Goal: Information Seeking & Learning: Learn about a topic

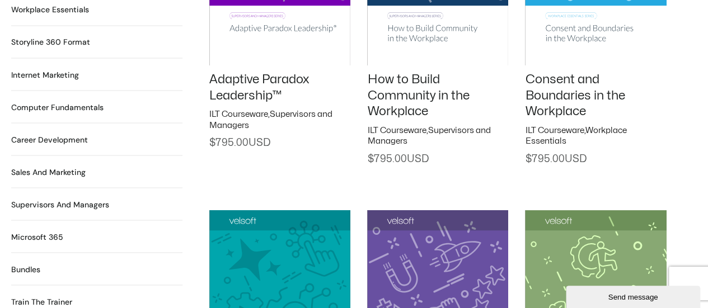
scroll to position [976, 0]
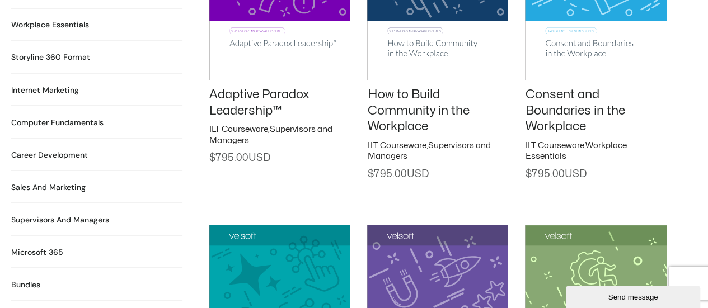
click at [56, 116] on h2 "Computer Fundamentals 55 Products" at bounding box center [57, 122] width 92 height 12
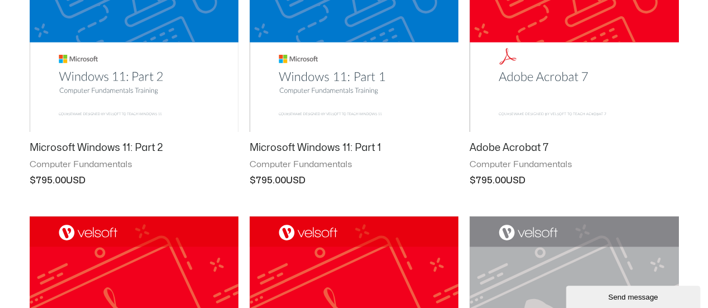
scroll to position [345, 0]
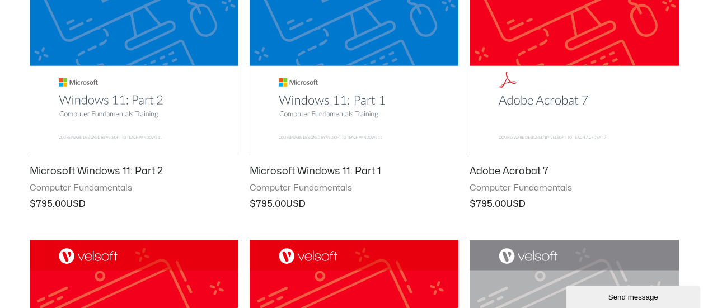
click at [307, 79] on img at bounding box center [354, 8] width 209 height 296
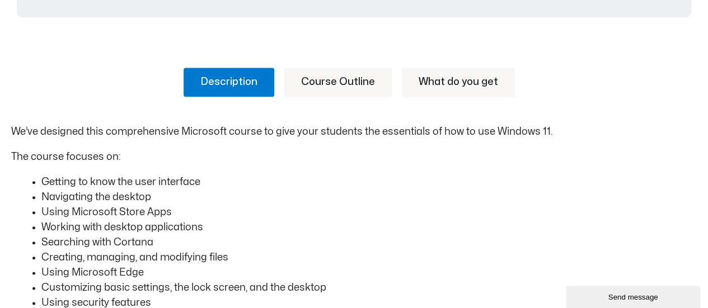
scroll to position [535, 0]
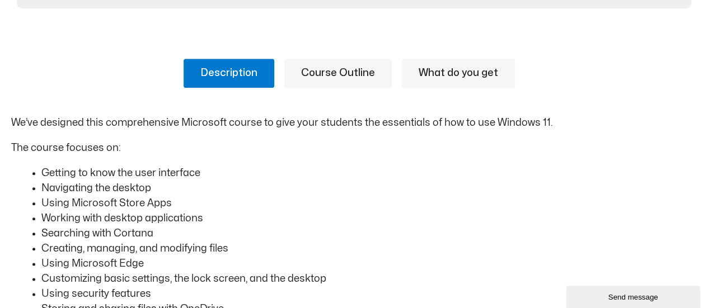
click at [317, 72] on link "Course Outline" at bounding box center [337, 73] width 107 height 29
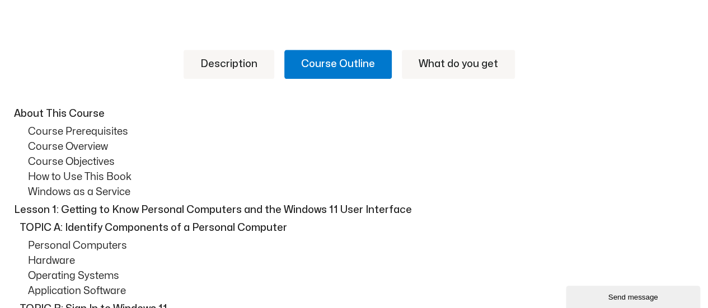
scroll to position [562, 0]
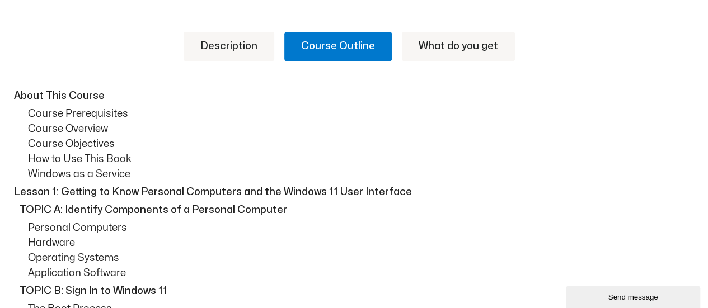
click at [472, 41] on link "What do you get" at bounding box center [458, 46] width 113 height 29
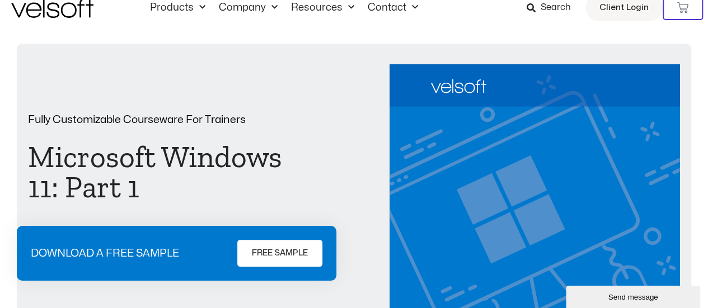
scroll to position [0, 0]
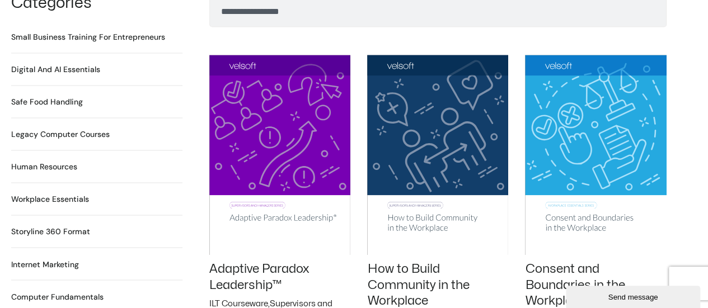
scroll to position [787, 0]
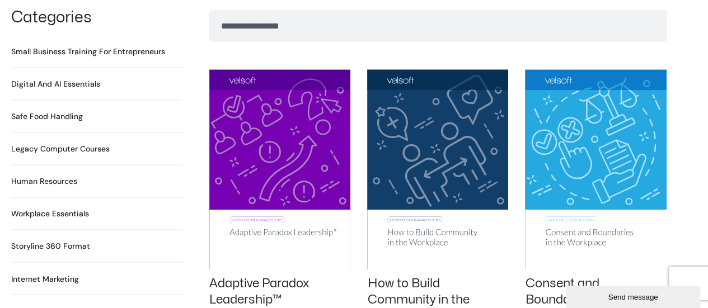
click at [65, 78] on h2 "Digital and AI Essentials 25 Products" at bounding box center [55, 84] width 89 height 12
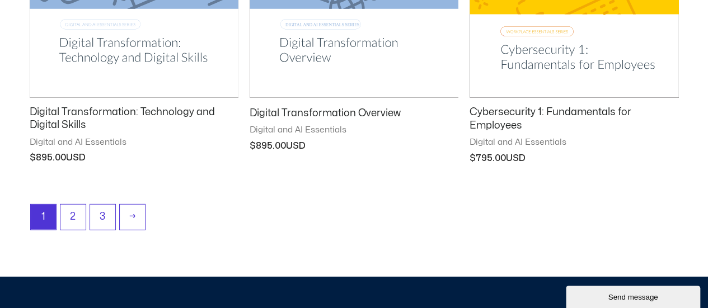
scroll to position [1559, 0]
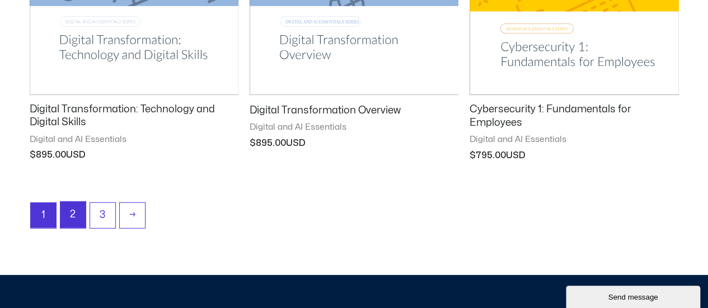
click at [74, 214] on link "2" at bounding box center [72, 215] width 25 height 26
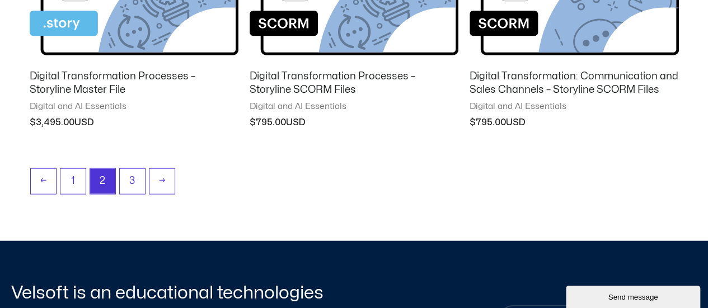
scroll to position [1275, 0]
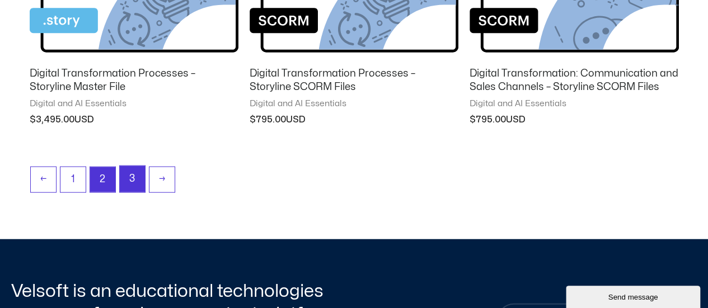
click at [134, 178] on link "3" at bounding box center [132, 179] width 25 height 26
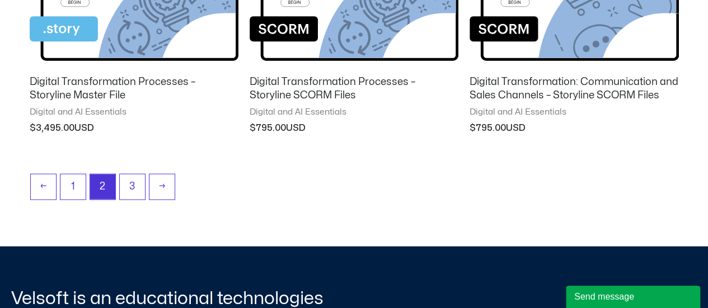
scroll to position [1275, 0]
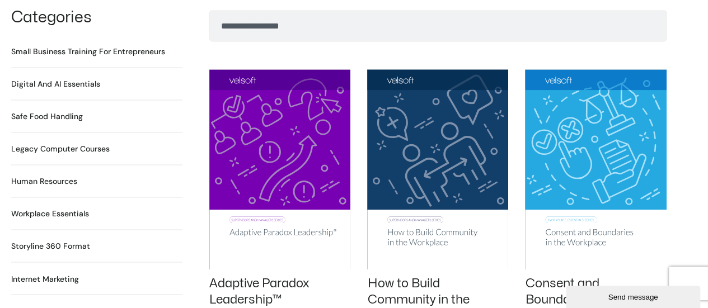
click at [55, 143] on h2 "Legacy Computer Courses 234 Products" at bounding box center [60, 149] width 98 height 12
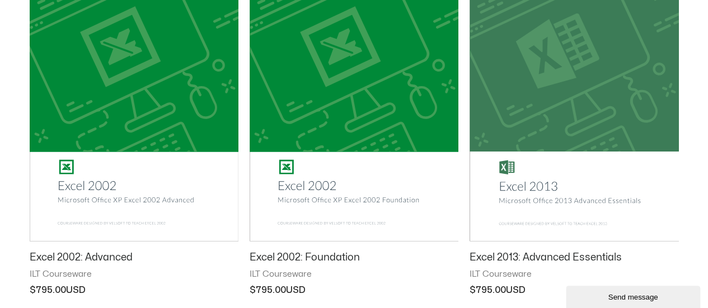
scroll to position [1097, 0]
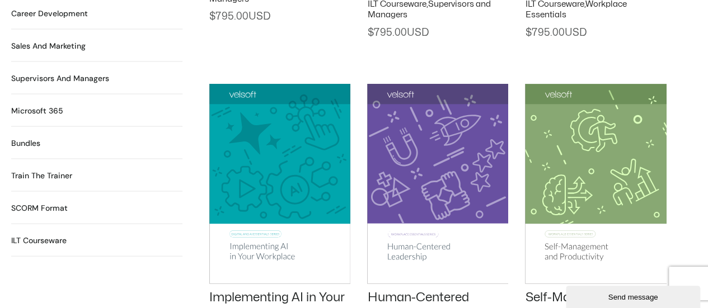
scroll to position [1110, 0]
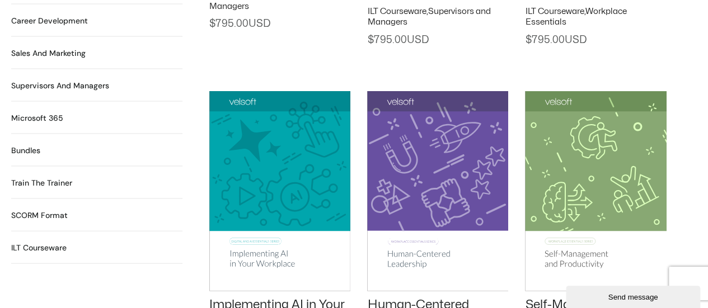
click at [41, 112] on h2 "Microsoft 365 35 Products" at bounding box center [37, 118] width 52 height 12
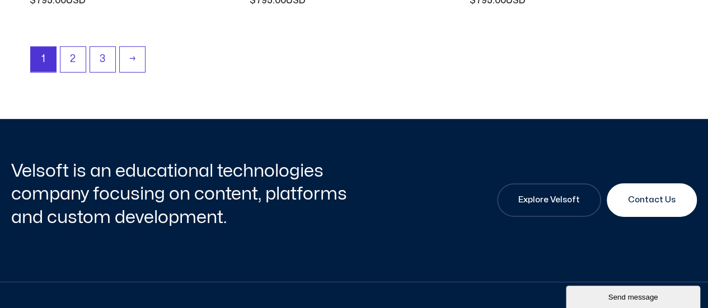
scroll to position [1596, 0]
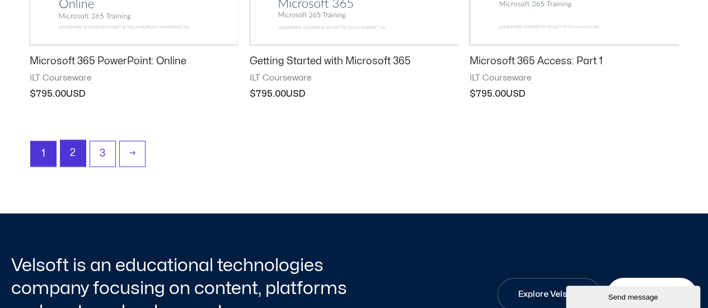
click at [72, 151] on link "2" at bounding box center [72, 153] width 25 height 26
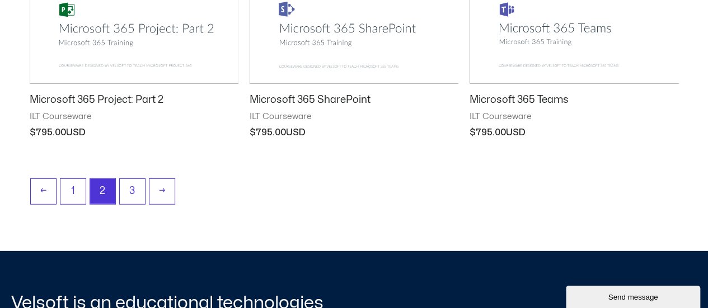
scroll to position [1531, 0]
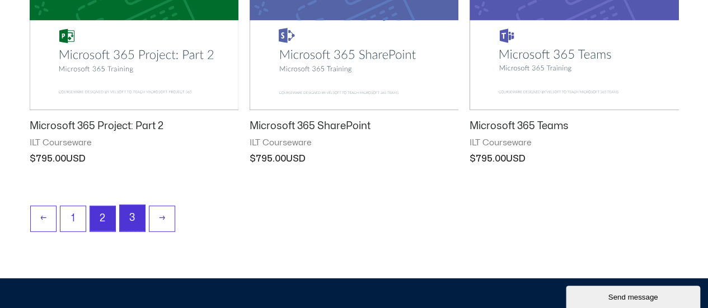
click at [132, 208] on link "3" at bounding box center [132, 218] width 25 height 26
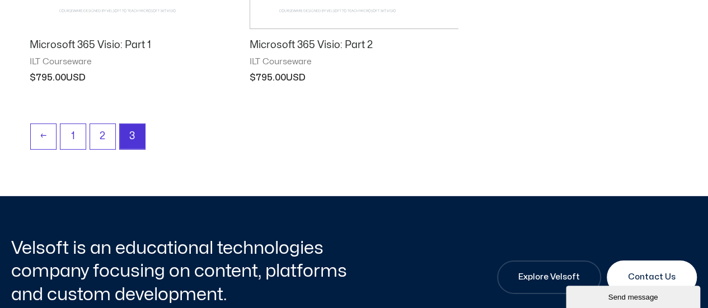
scroll to position [1615, 0]
